Goal: Task Accomplishment & Management: Use online tool/utility

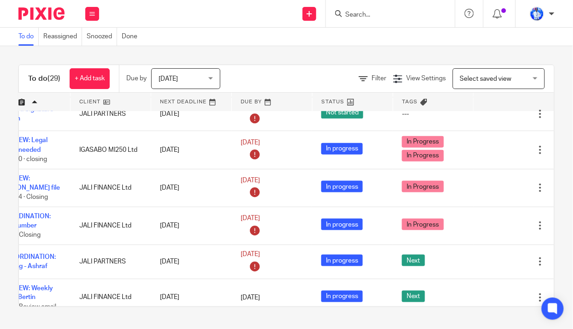
scroll to position [251, 73]
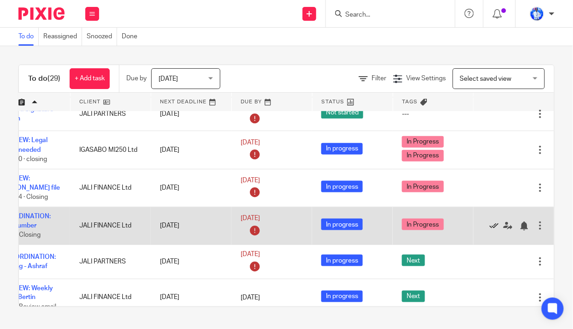
click at [490, 221] on icon at bounding box center [494, 225] width 9 height 9
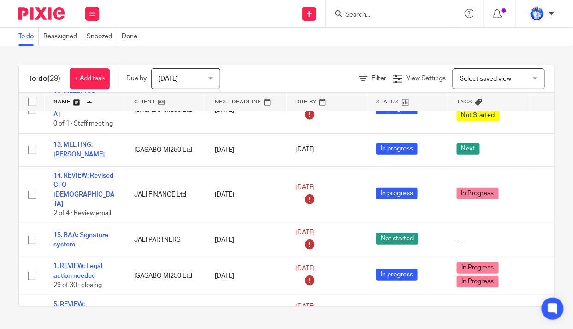
scroll to position [0, 0]
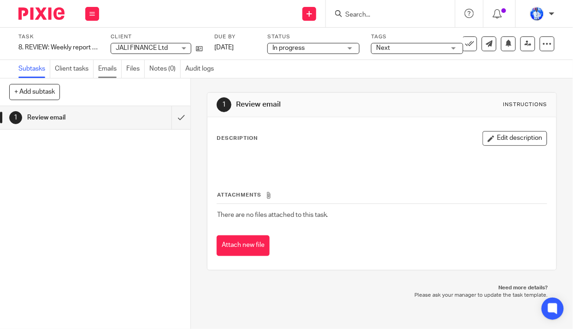
click at [108, 67] on link "Emails" at bounding box center [110, 69] width 24 height 18
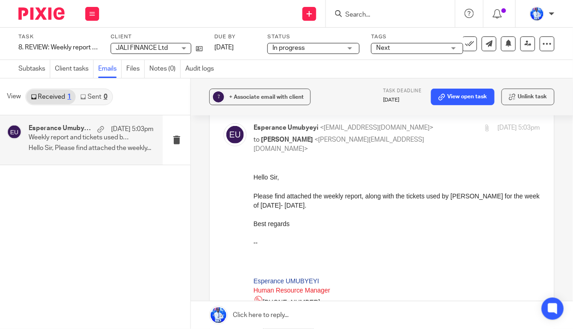
scroll to position [209, 0]
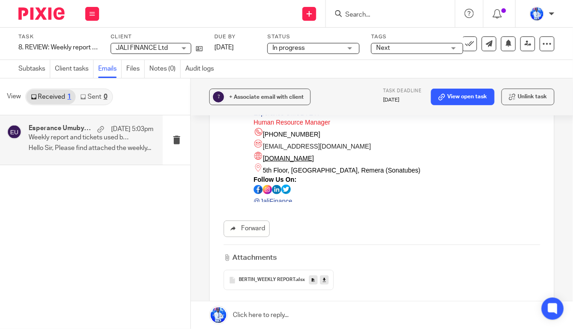
click at [326, 275] on link at bounding box center [324, 279] width 9 height 9
click at [467, 42] on icon at bounding box center [469, 43] width 9 height 9
